Goal: Information Seeking & Learning: Learn about a topic

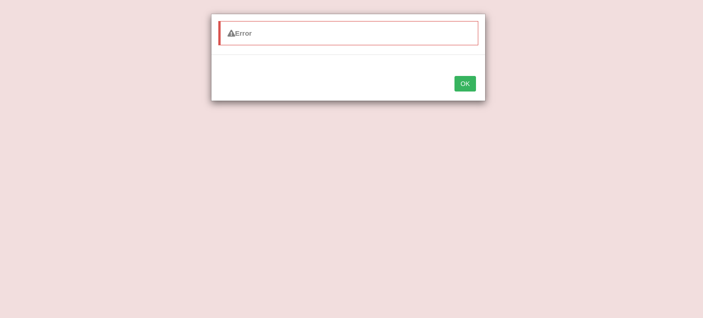
click at [459, 79] on button "OK" at bounding box center [464, 84] width 21 height 16
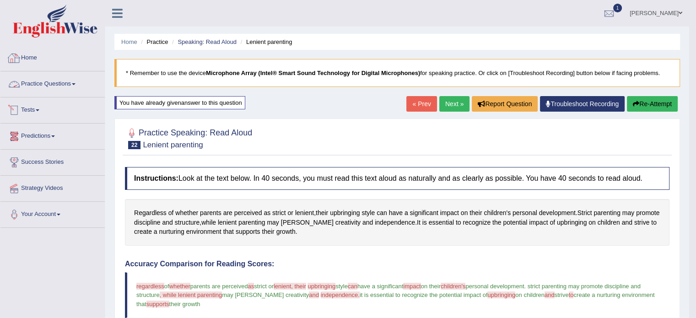
click at [35, 59] on link "Home" at bounding box center [52, 56] width 104 height 23
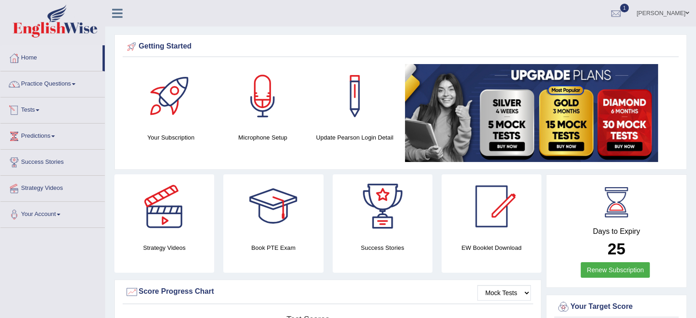
click at [39, 109] on span at bounding box center [38, 110] width 4 height 2
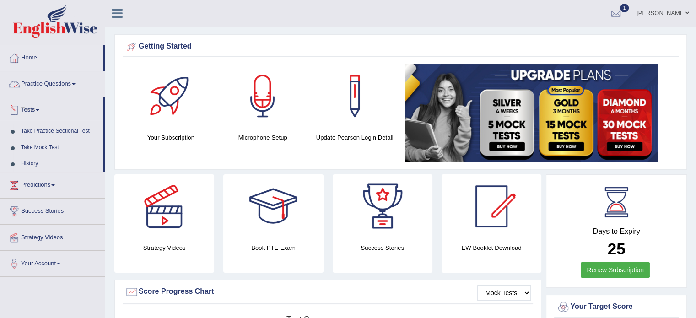
click at [62, 84] on link "Practice Questions" at bounding box center [52, 82] width 104 height 23
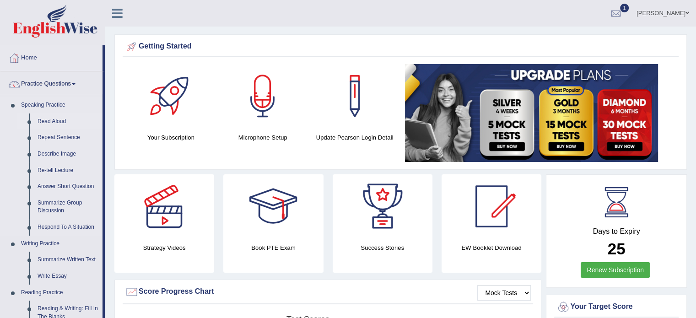
click at [58, 120] on link "Read Aloud" at bounding box center [67, 121] width 69 height 16
